Goal: Information Seeking & Learning: Stay updated

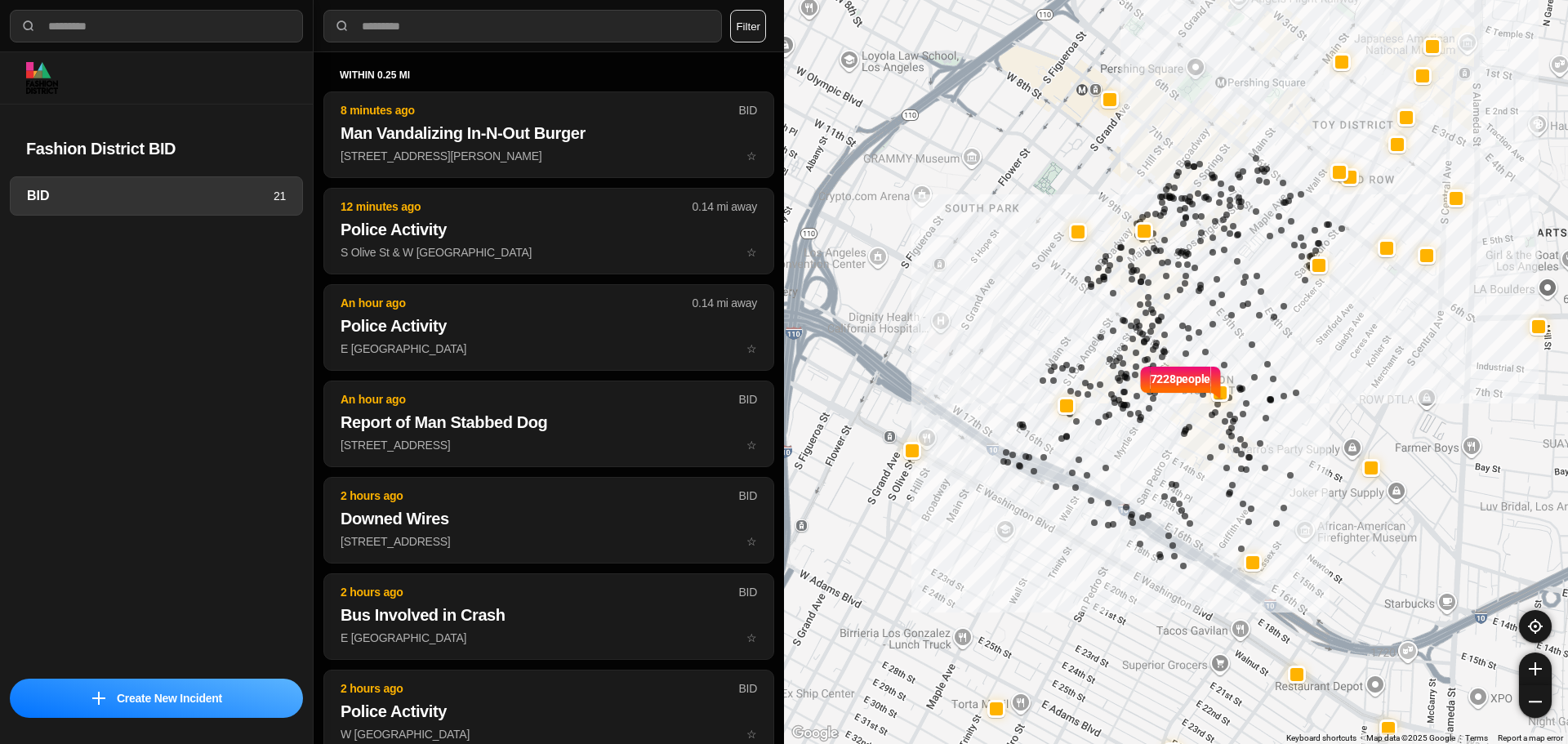
select select "*"
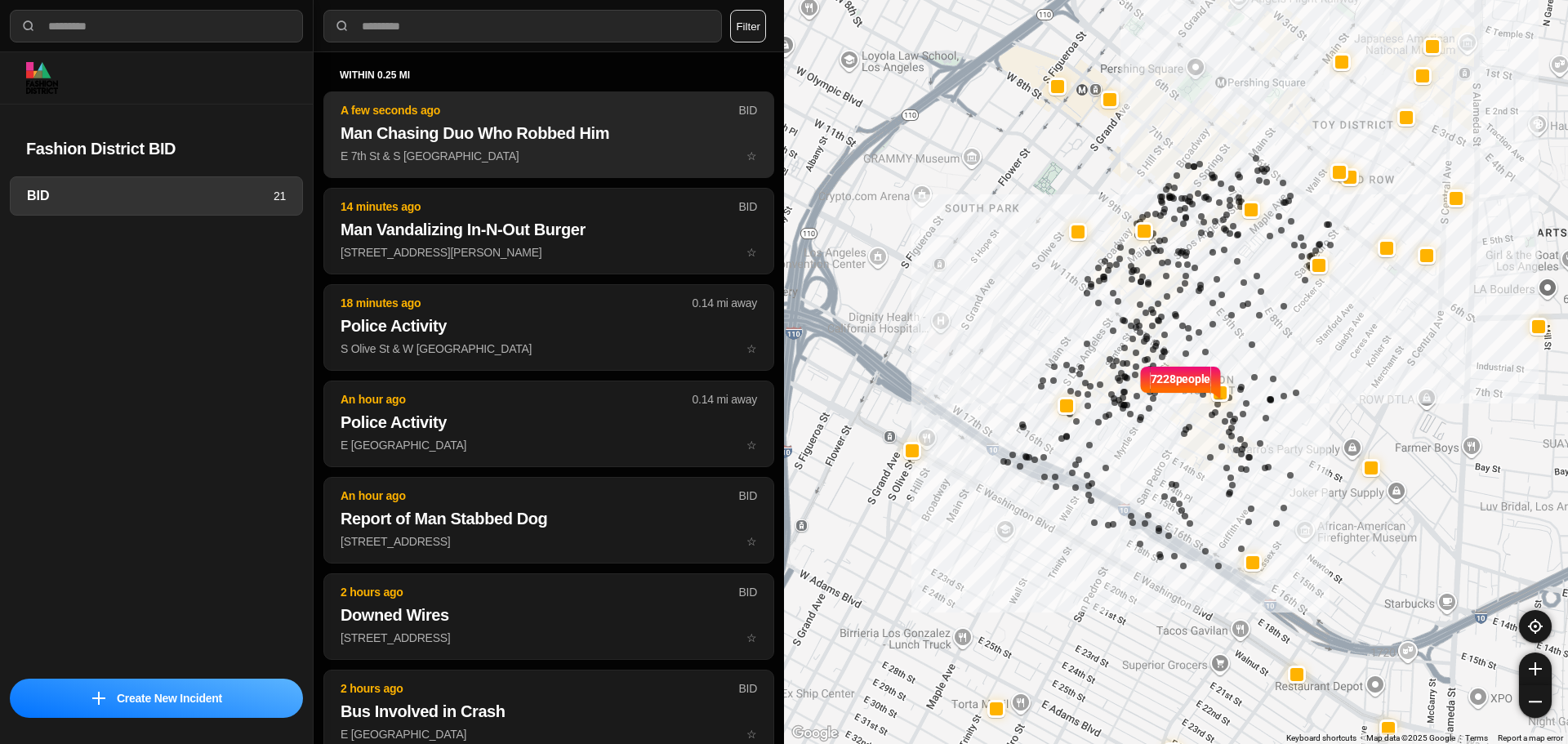
click at [386, 105] on p "A few seconds ago" at bounding box center [539, 111] width 398 height 17
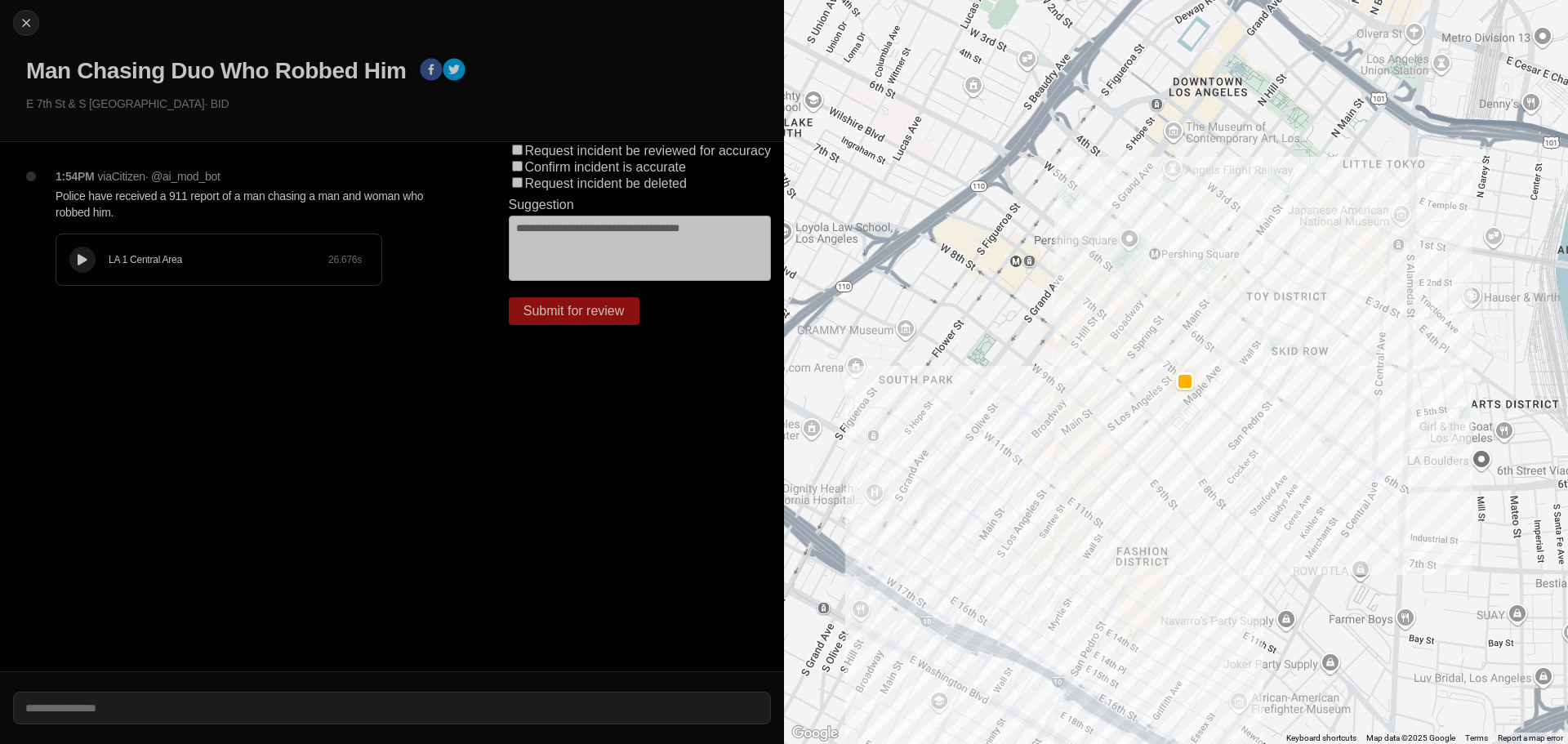
click at [98, 270] on div "LA 1 Central Area 26.676 s" at bounding box center [218, 260] width 325 height 50
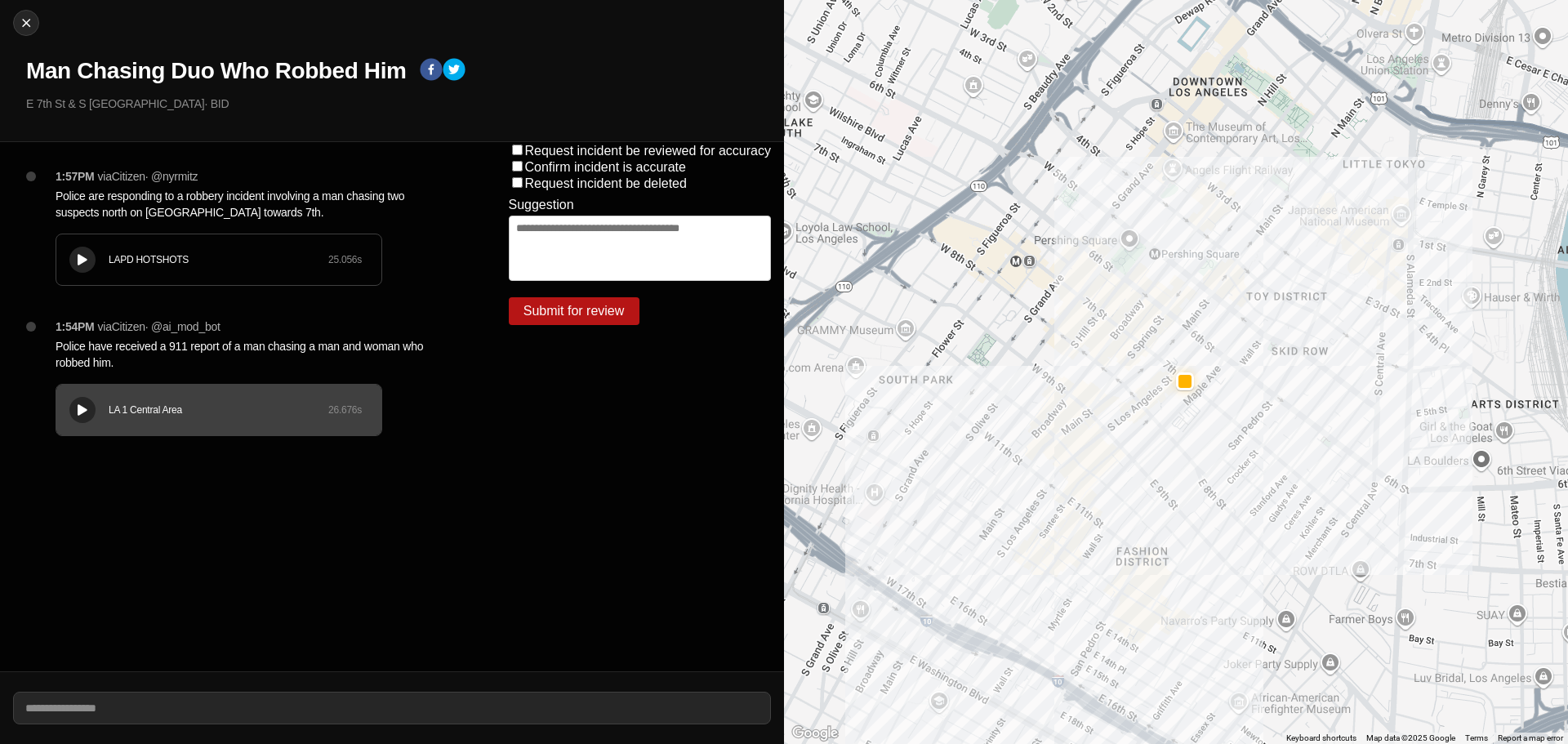
click at [98, 251] on div "LAPD HOTSHOTS 25.056 s" at bounding box center [218, 260] width 325 height 50
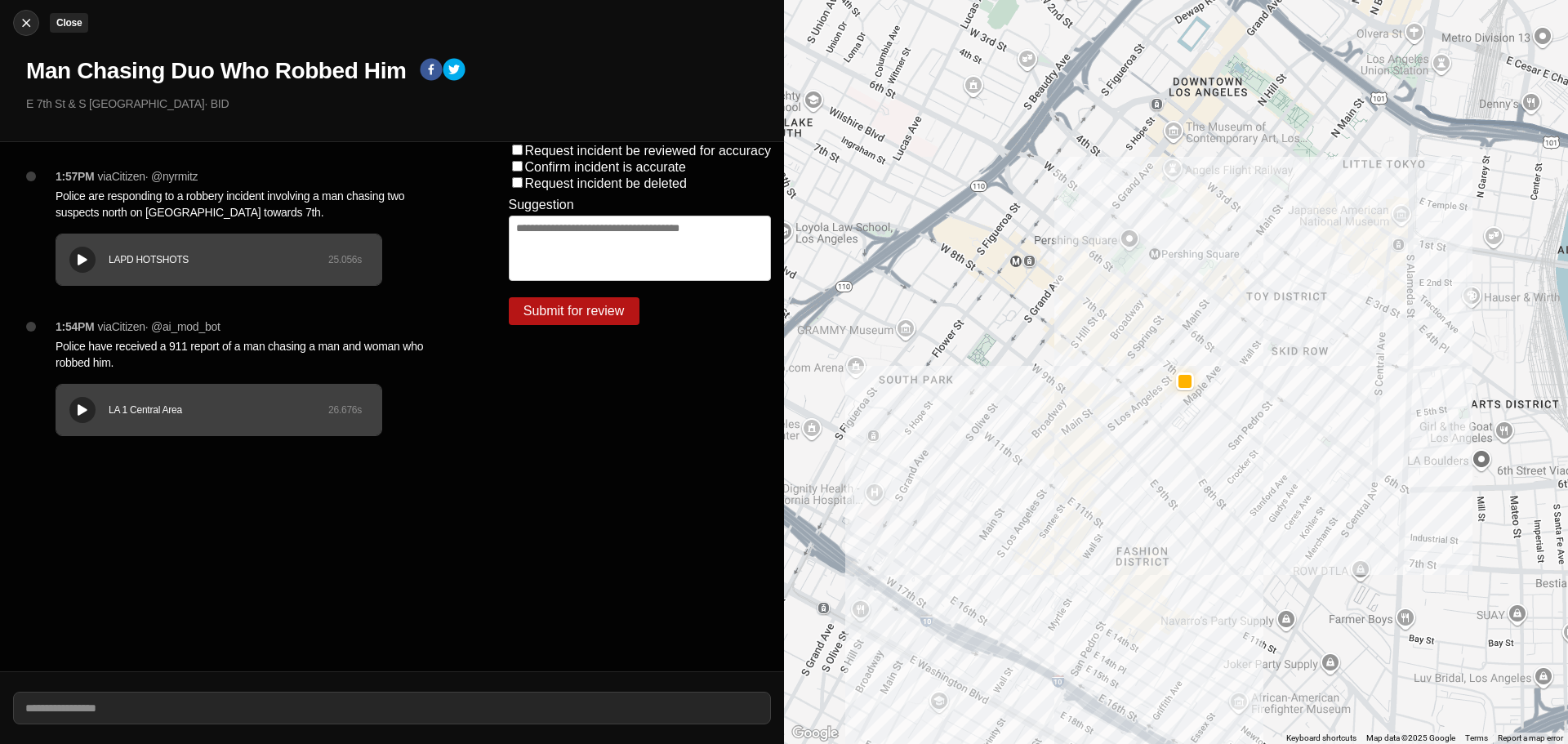
click at [18, 21] on img at bounding box center [26, 23] width 17 height 17
select select "*"
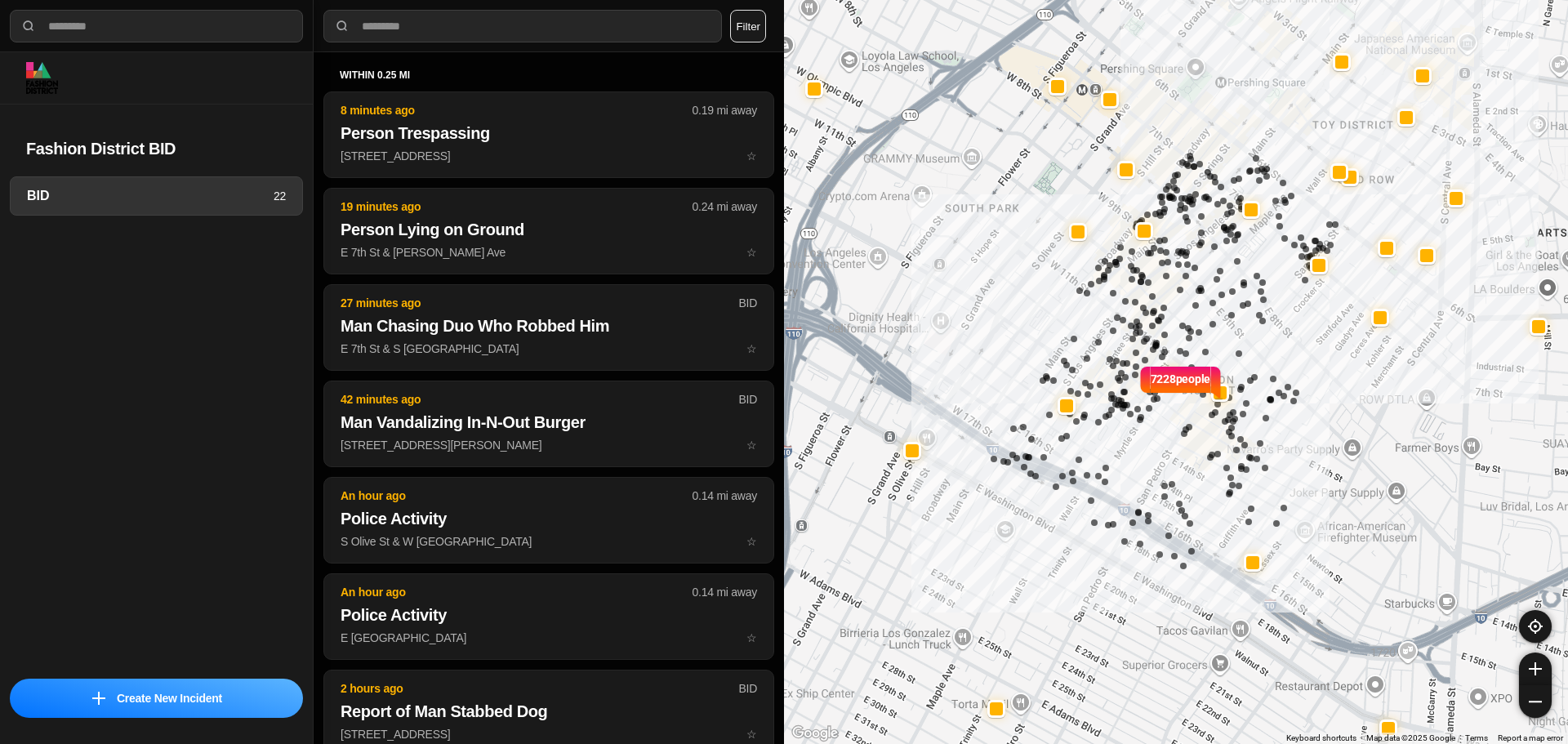
select select "*"
